Goal: Transaction & Acquisition: Subscribe to service/newsletter

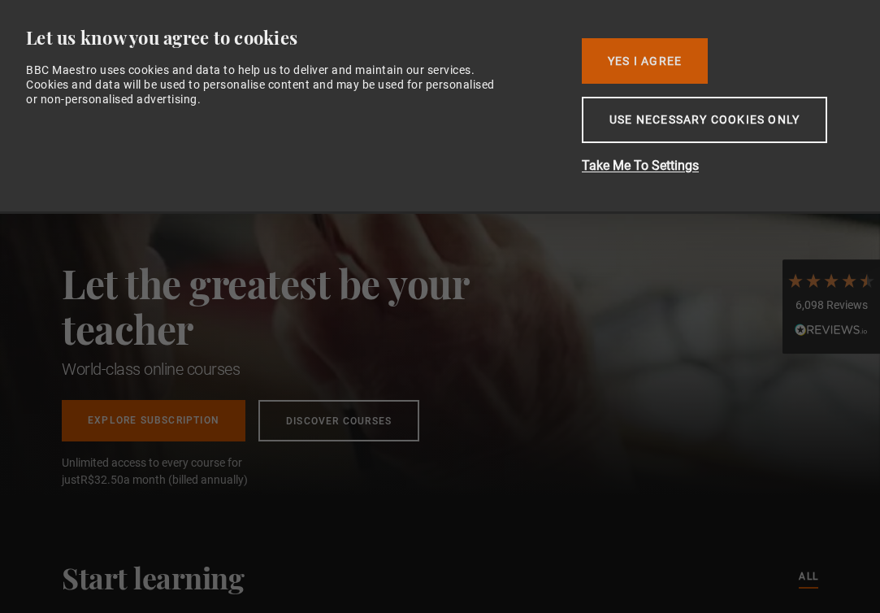
click at [636, 61] on button "Yes I Agree" at bounding box center [645, 60] width 126 height 45
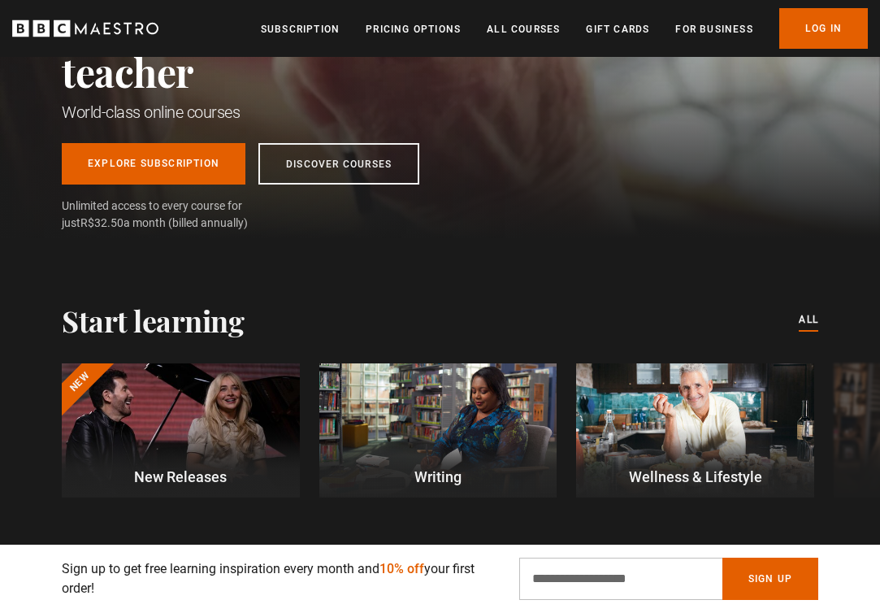
scroll to position [0, 472]
click at [306, 35] on link "Subscription" at bounding box center [300, 29] width 79 height 16
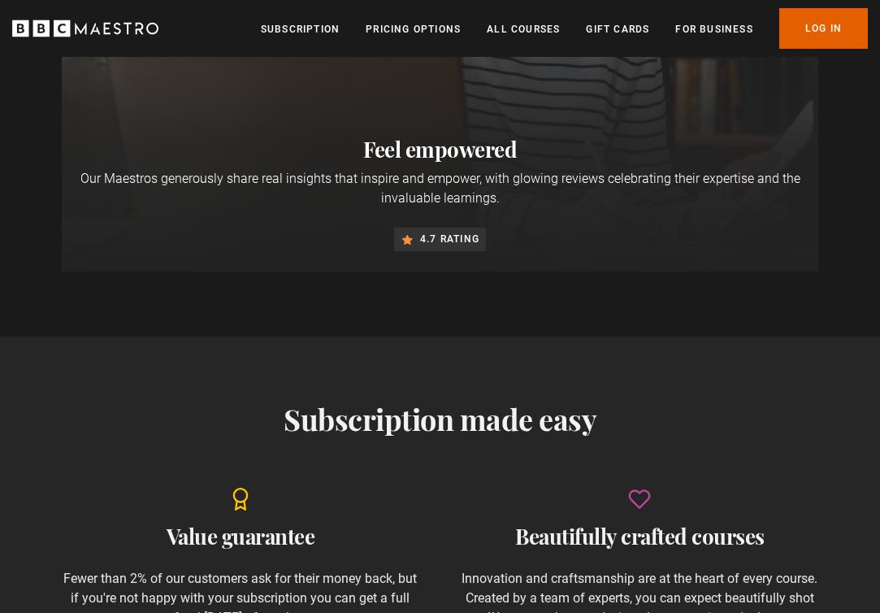
scroll to position [1310, 0]
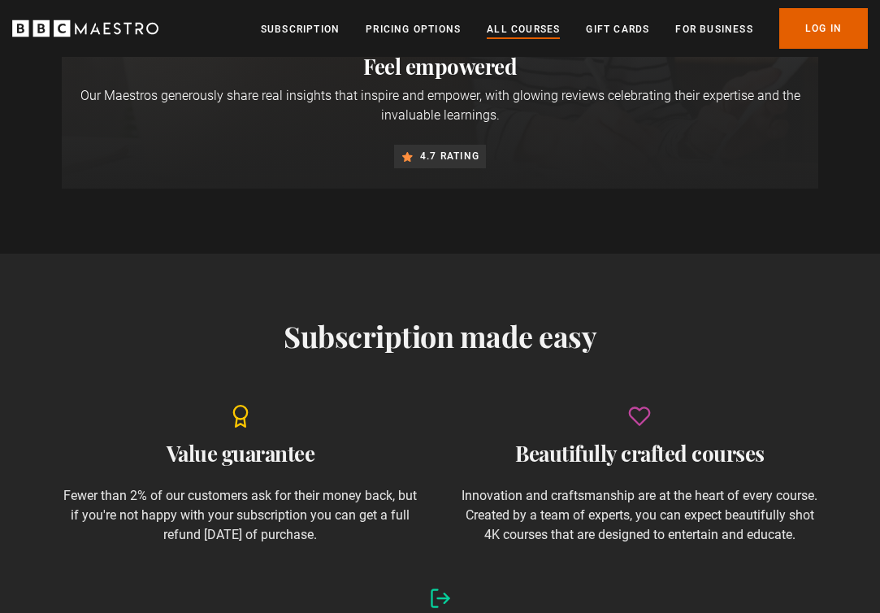
click at [527, 26] on link "All Courses" at bounding box center [523, 29] width 73 height 16
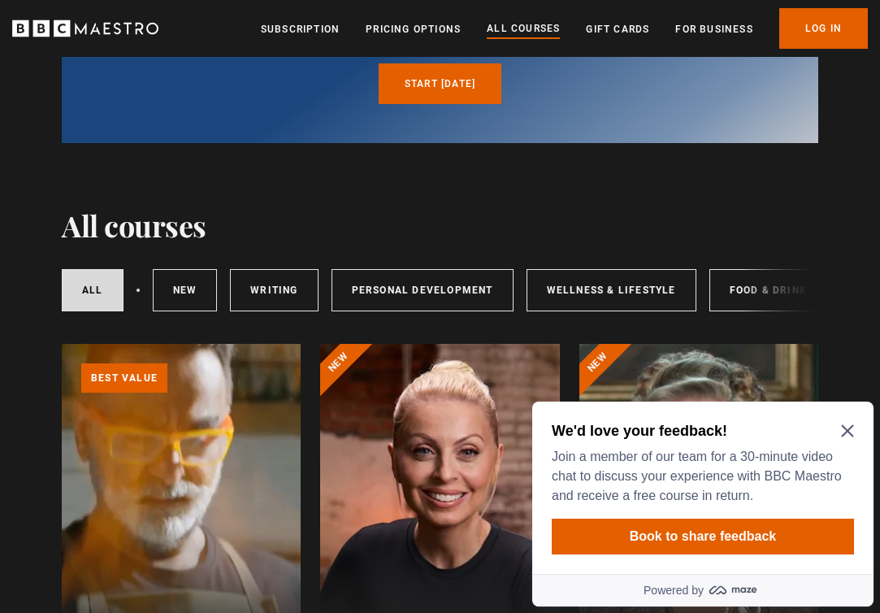
scroll to position [168, 0]
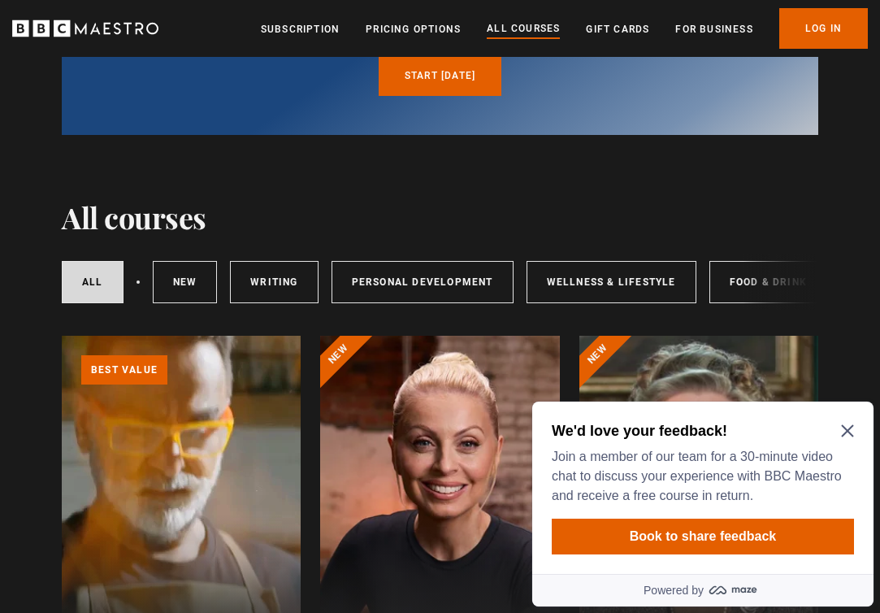
click at [851, 435] on icon "Close Maze Prompt" at bounding box center [847, 430] width 13 height 13
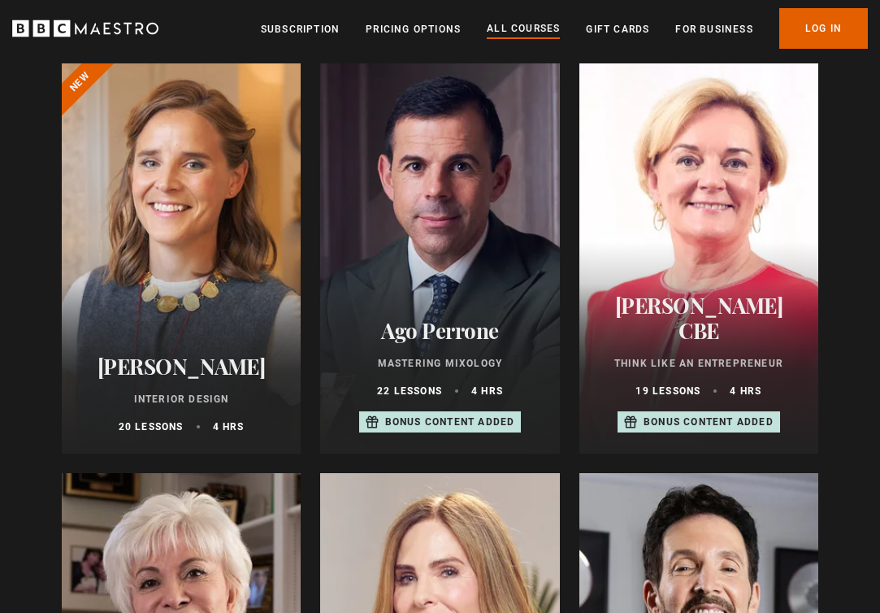
scroll to position [860, 0]
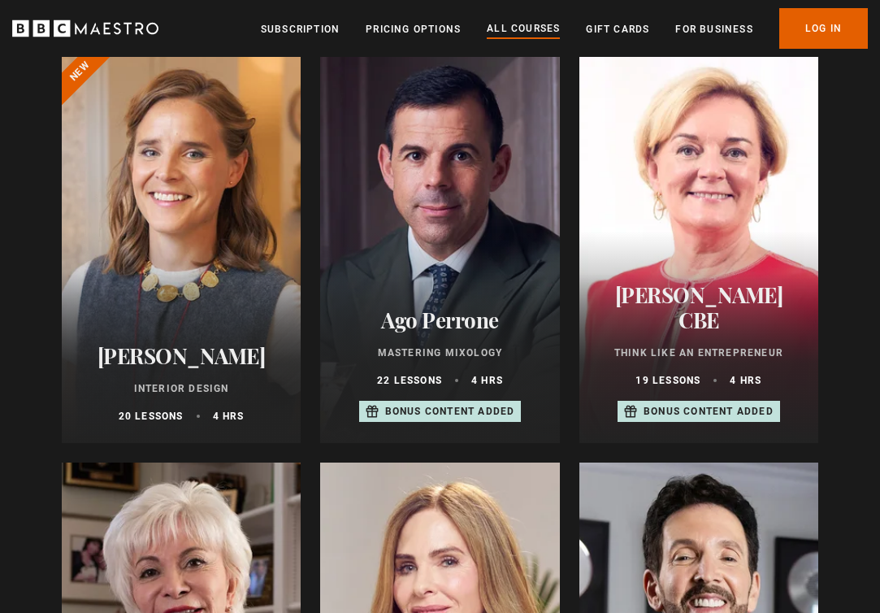
click at [684, 284] on div at bounding box center [698, 248] width 239 height 390
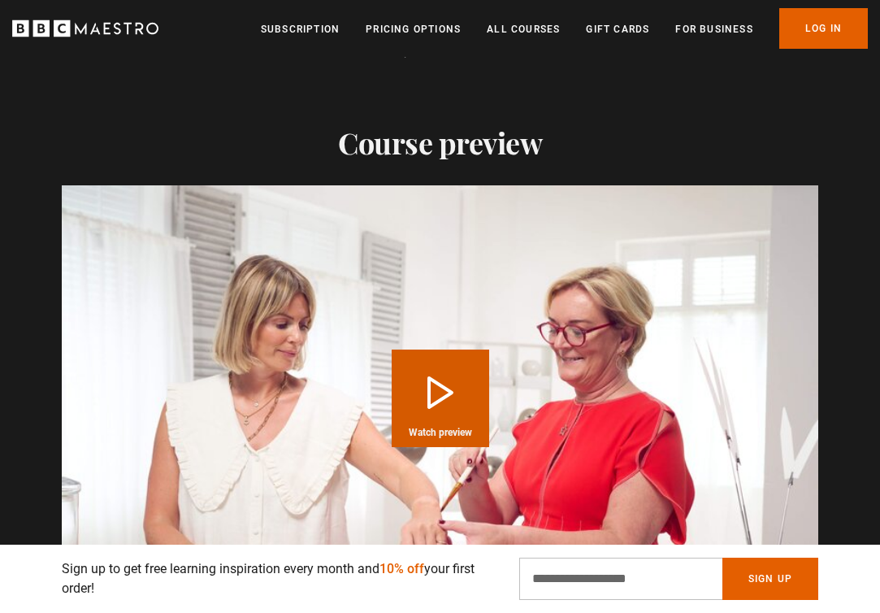
scroll to position [1611, 0]
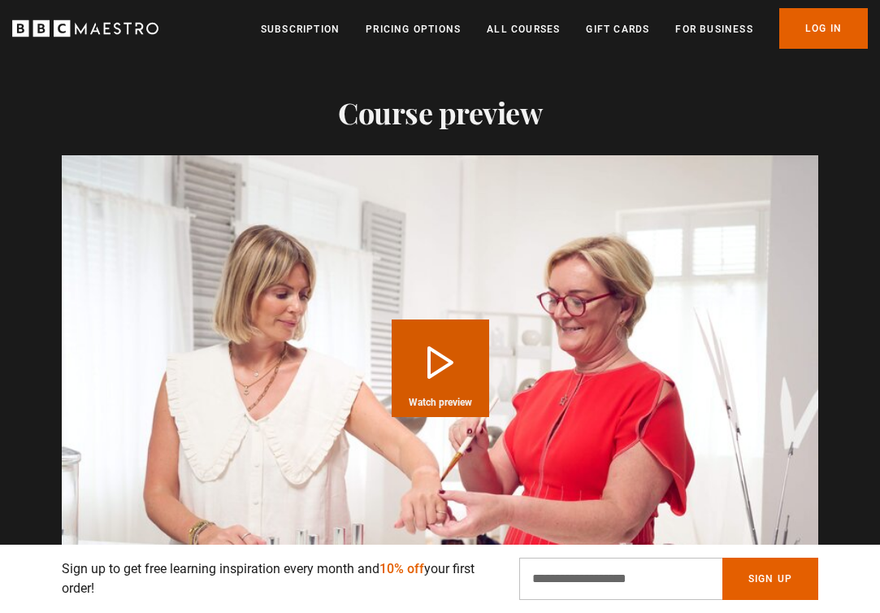
click at [440, 319] on button "Play Course overview for Think Like an Entrepreneur with Jo Malone CBE Watch pr…" at bounding box center [440, 367] width 97 height 97
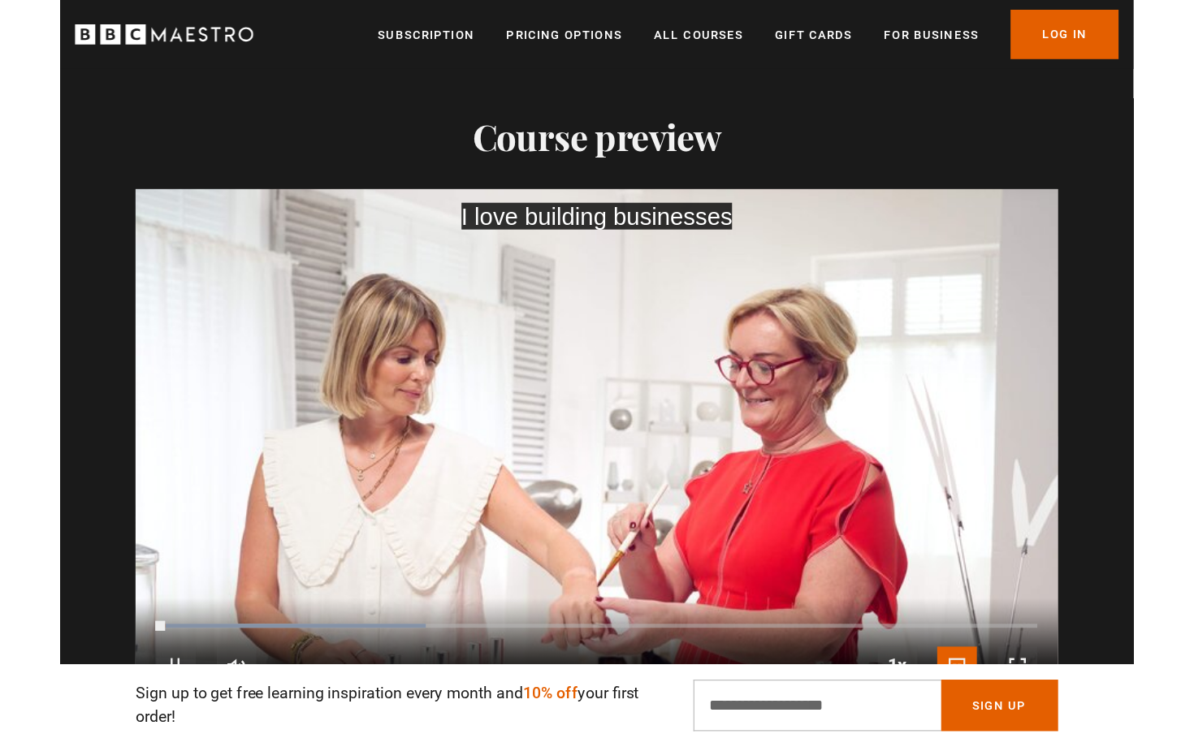
scroll to position [0, 472]
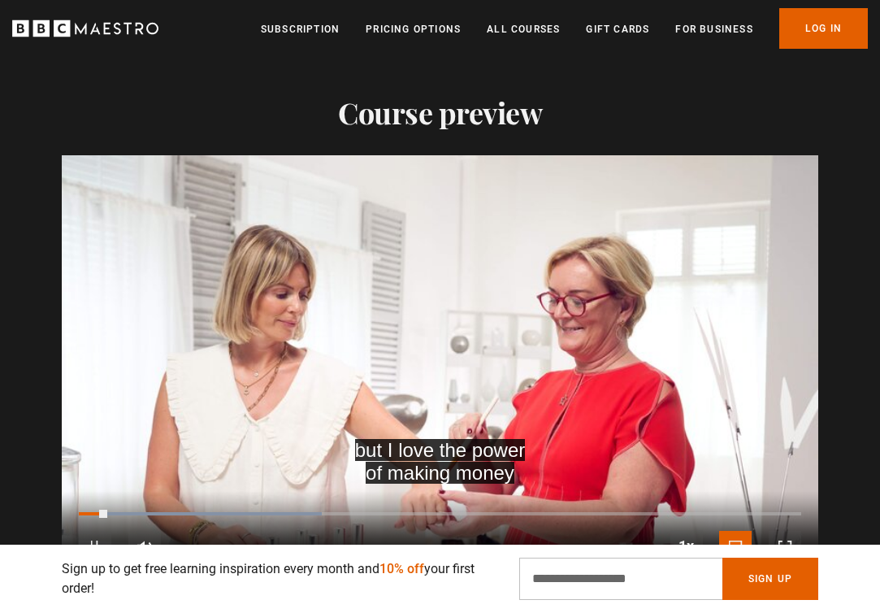
click at [784, 531] on span "Video Player" at bounding box center [785, 547] width 32 height 32
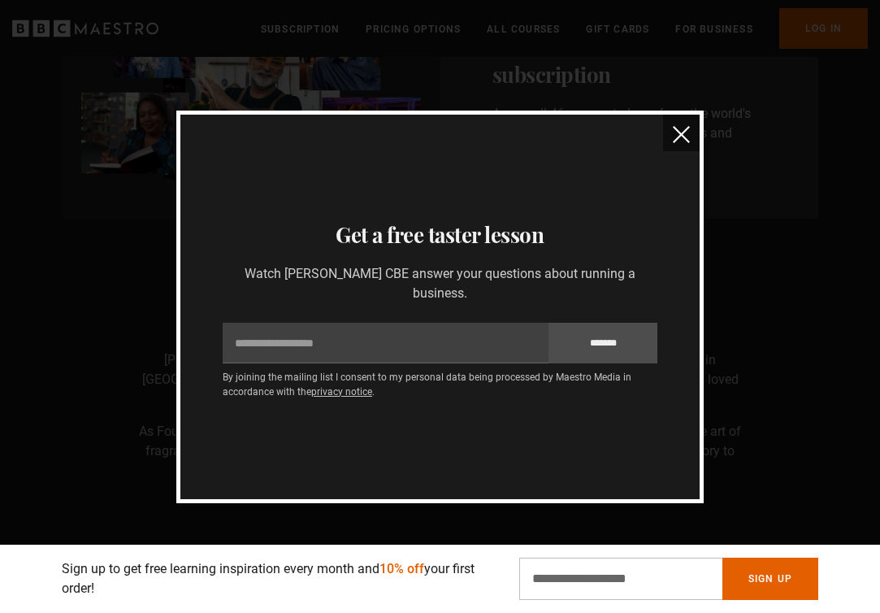
scroll to position [1040, 0]
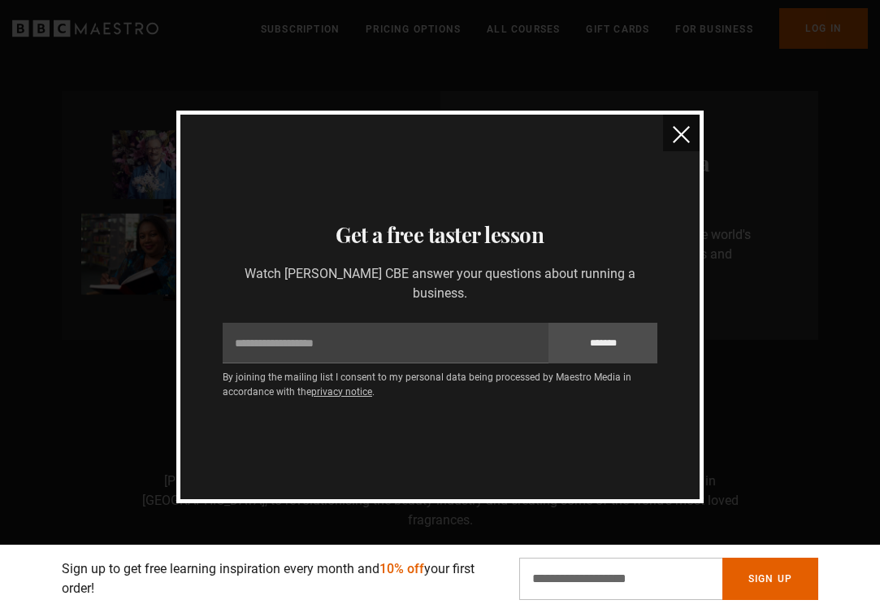
click at [681, 143] on img "close" at bounding box center [681, 134] width 17 height 17
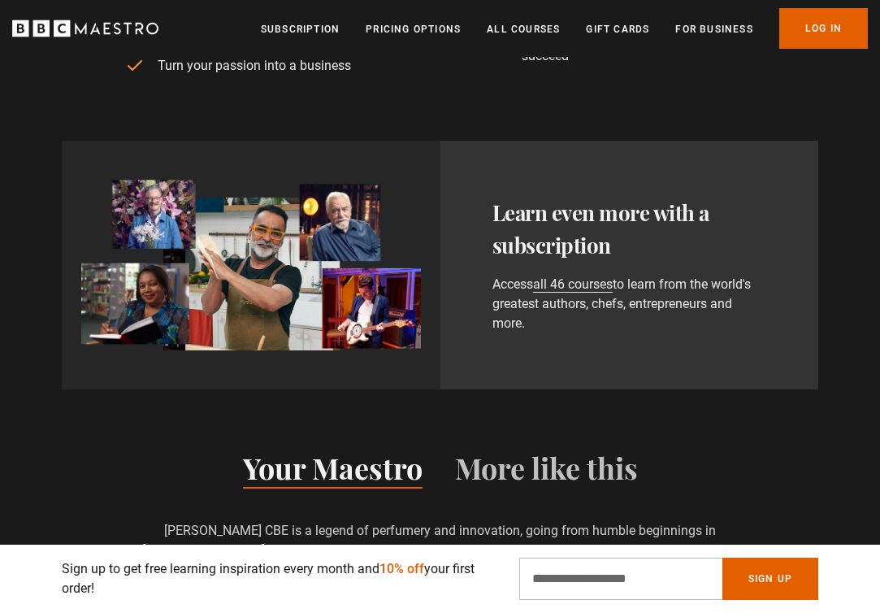
scroll to position [990, 0]
click at [404, 37] on li "Pricing Options" at bounding box center [413, 28] width 95 height 19
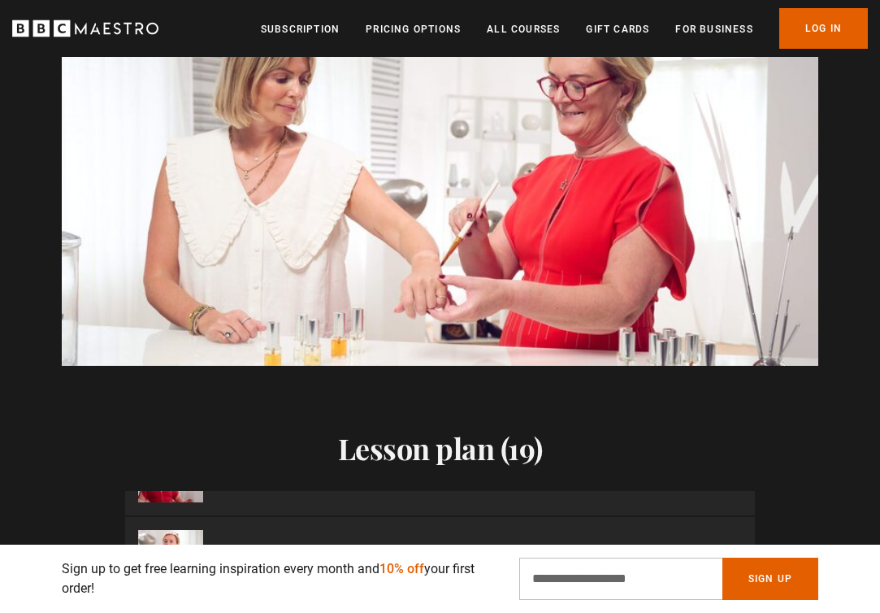
scroll to position [1631, 0]
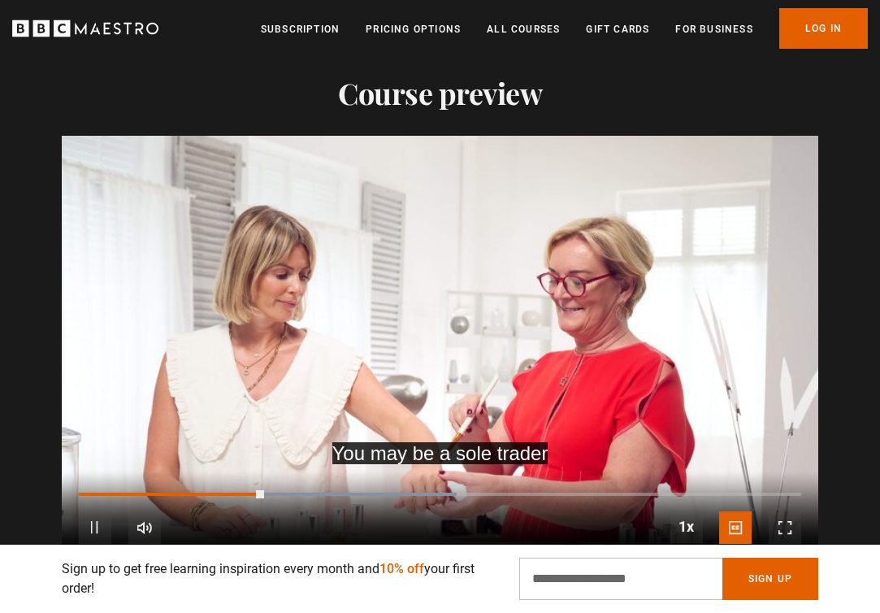
click at [98, 511] on span "Video Player" at bounding box center [95, 527] width 32 height 32
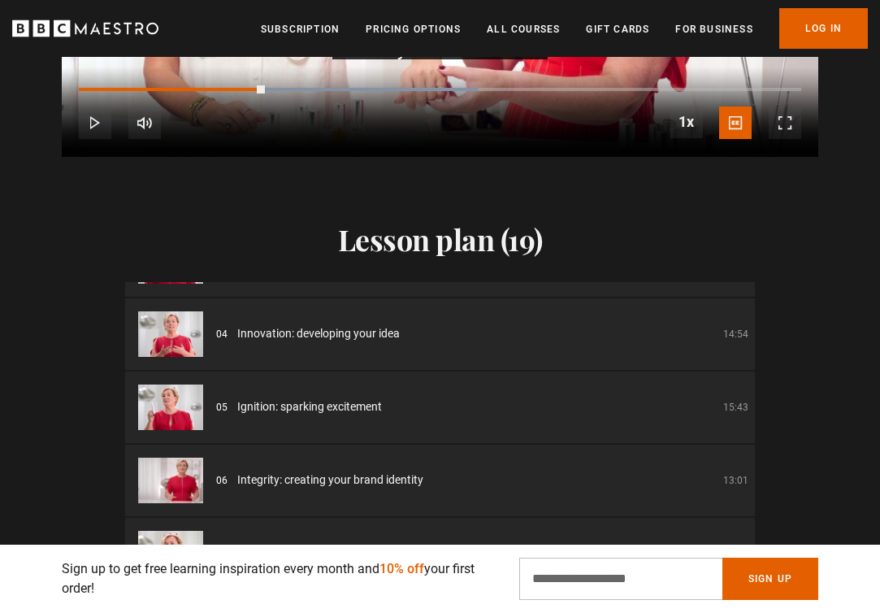
scroll to position [186, 0]
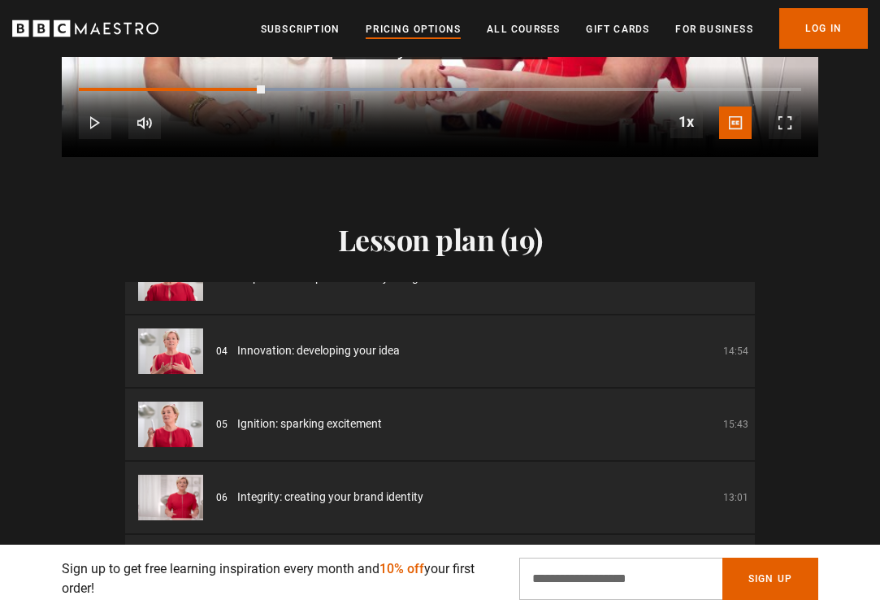
click at [429, 28] on link "Pricing Options" at bounding box center [413, 29] width 95 height 16
